Goal: Find specific page/section: Find specific page/section

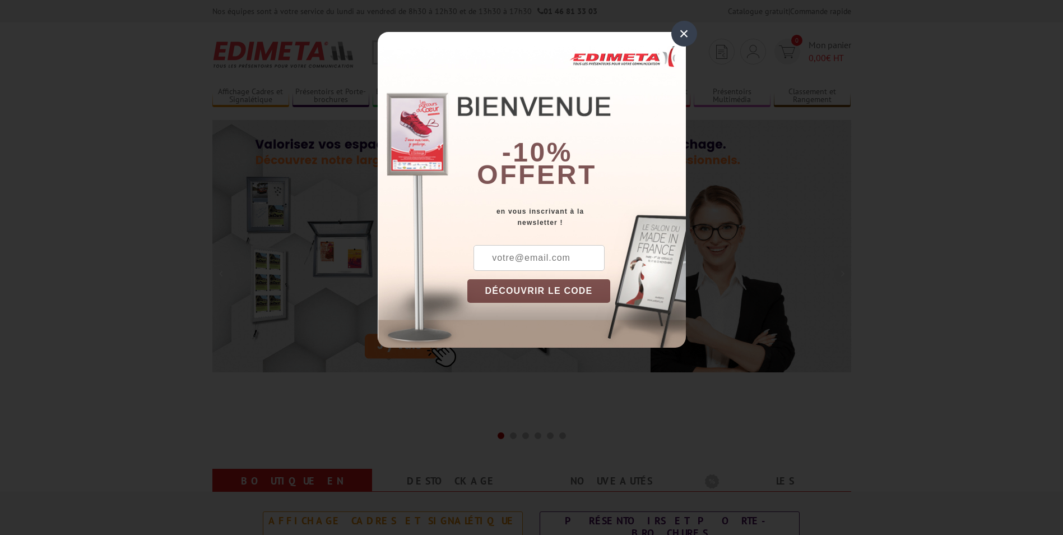
click at [682, 32] on div "×" at bounding box center [684, 34] width 26 height 26
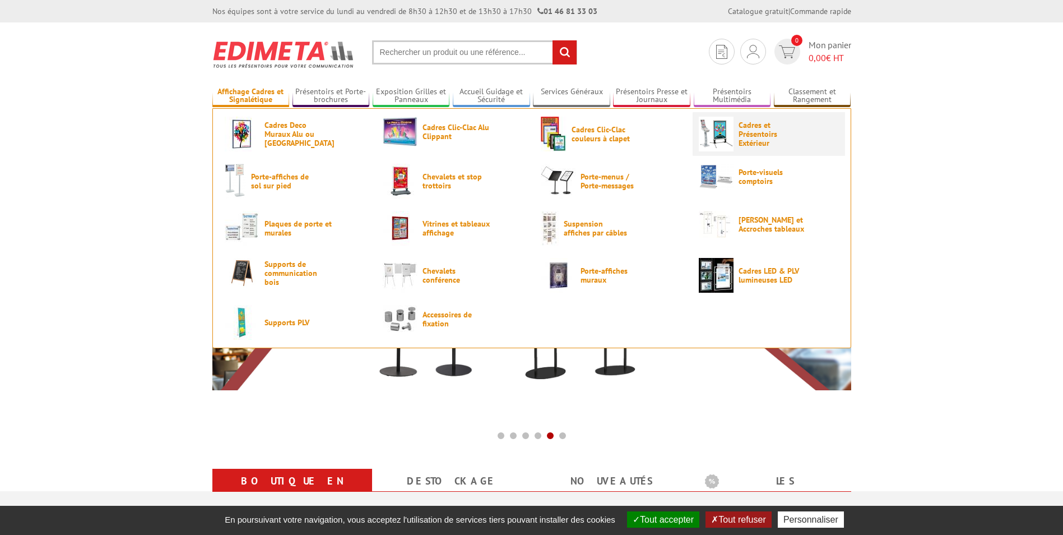
click at [751, 132] on span "Cadres et Présentoirs Extérieur" at bounding box center [772, 134] width 67 height 27
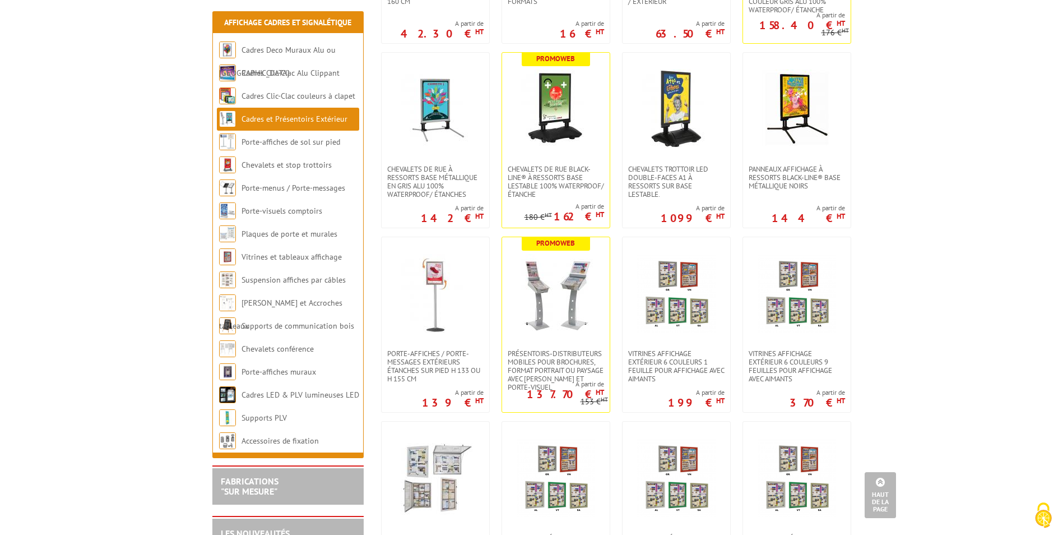
scroll to position [280, 0]
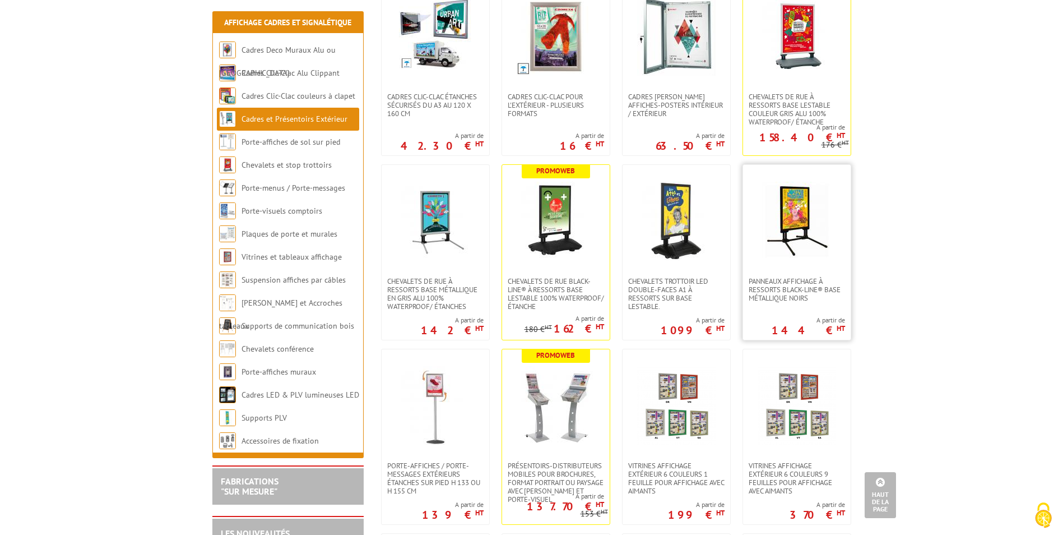
click at [792, 214] on img at bounding box center [797, 221] width 78 height 78
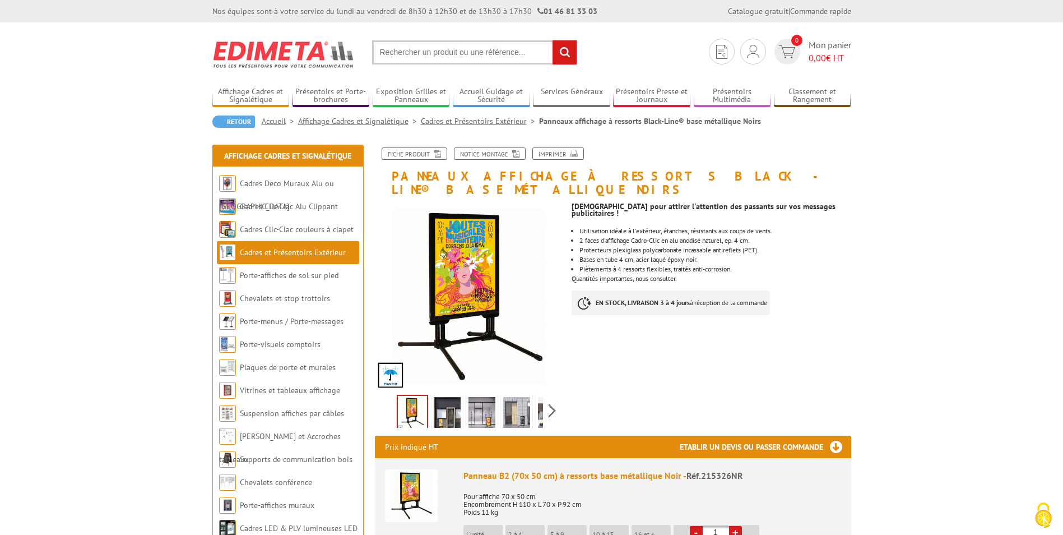
click at [488, 401] on img at bounding box center [482, 414] width 27 height 35
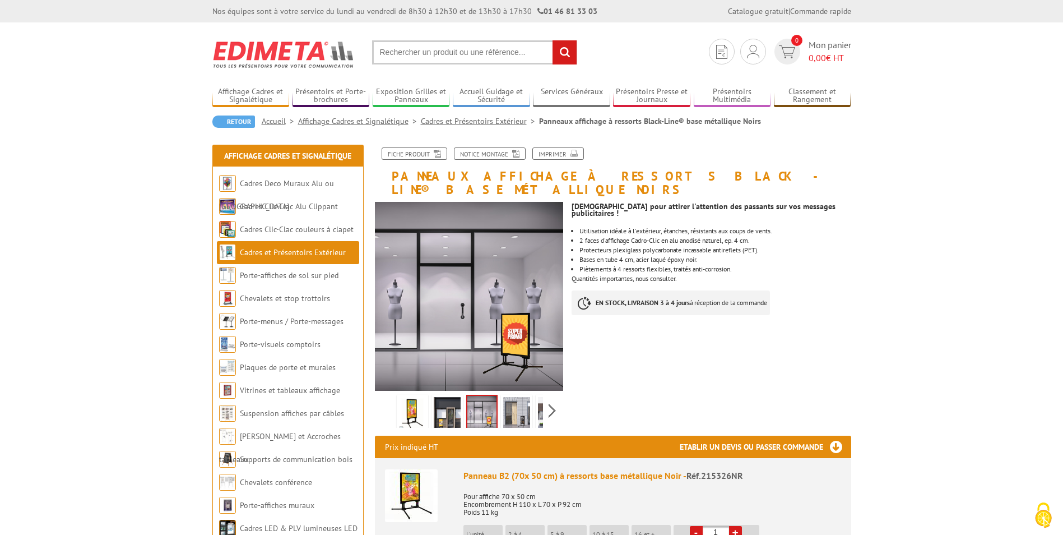
click at [415, 402] on img at bounding box center [412, 414] width 27 height 35
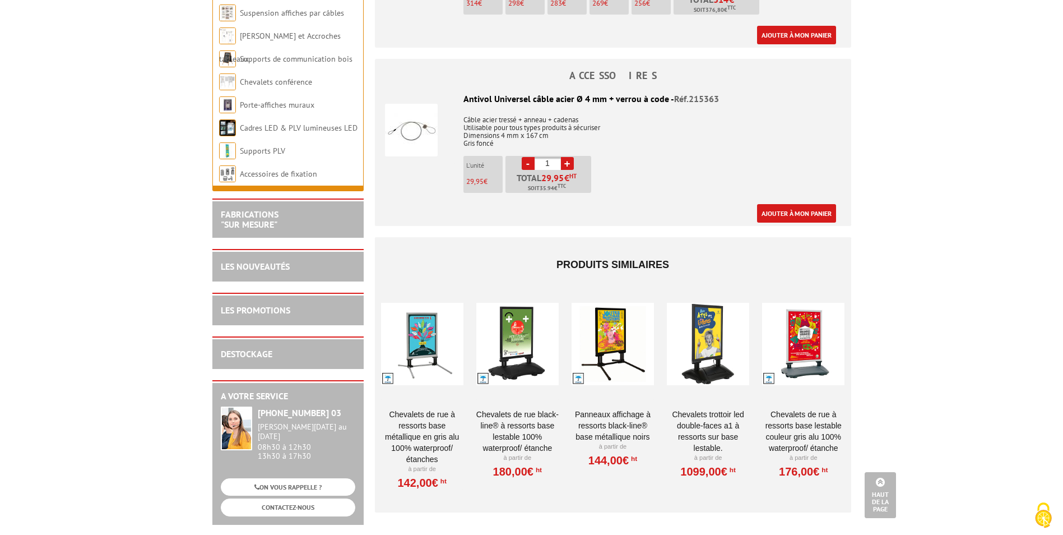
scroll to position [1009, 0]
